Goal: Information Seeking & Learning: Learn about a topic

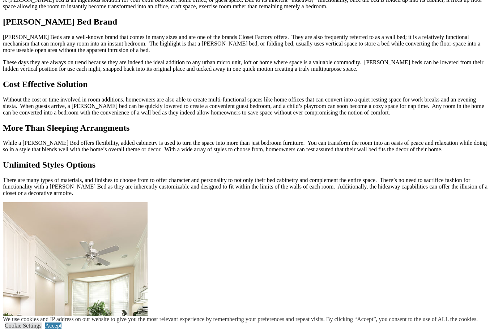
scroll to position [705, 0]
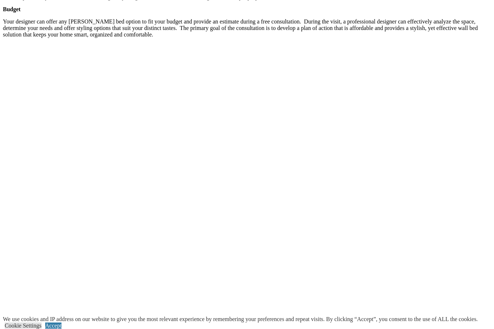
scroll to position [1300, 0]
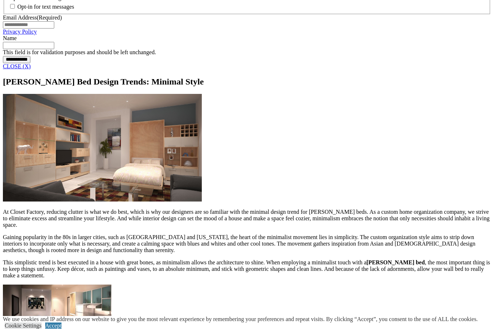
scroll to position [600, 0]
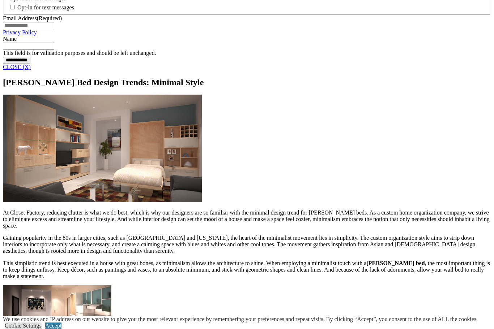
click at [31, 70] on link "CLOSE (X)" at bounding box center [17, 67] width 28 height 6
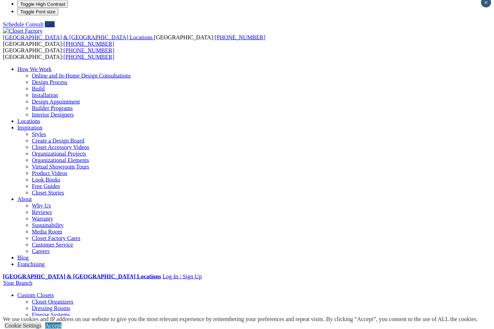
scroll to position [0, 0]
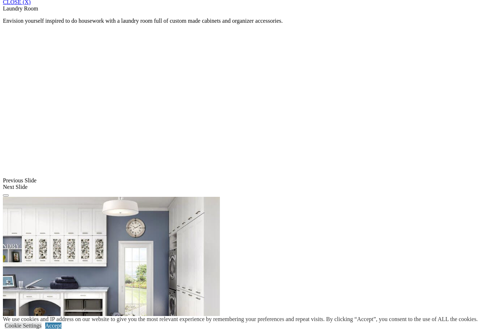
scroll to position [506, 0]
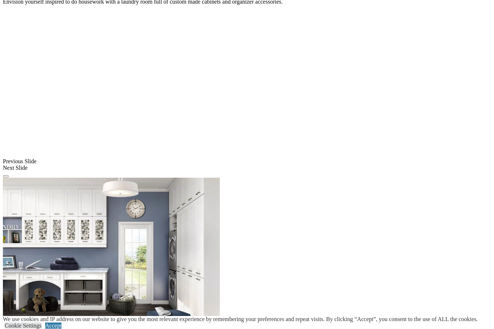
scroll to position [528, 0]
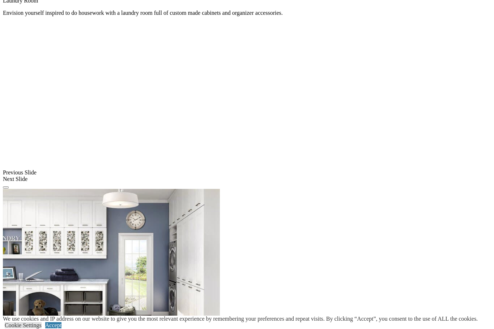
scroll to position [515, 0]
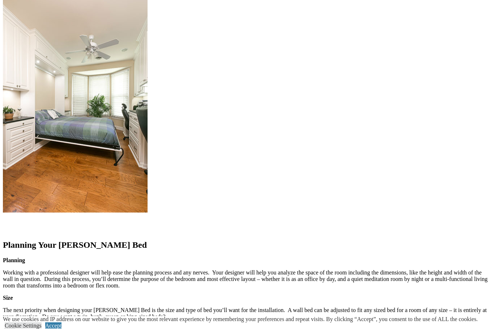
scroll to position [759, 0]
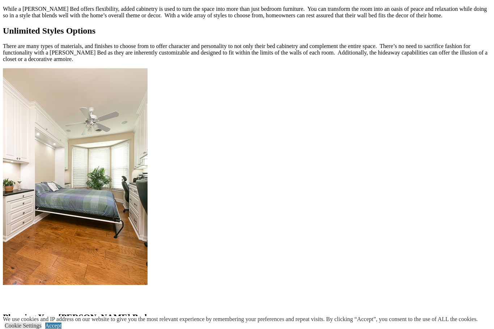
scroll to position [688, 0]
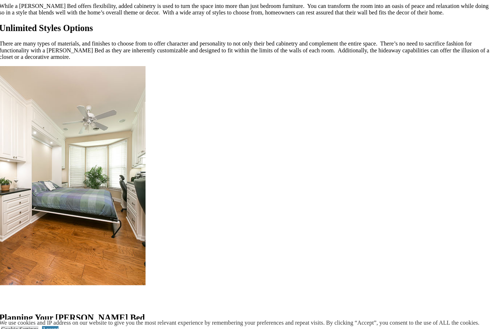
scroll to position [705, 0]
